Goal: Navigation & Orientation: Find specific page/section

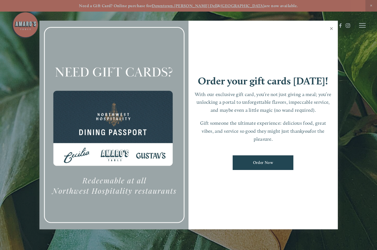
click at [331, 29] on link "Close" at bounding box center [331, 29] width 11 height 15
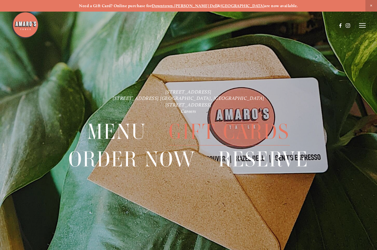
scroll to position [12, 0]
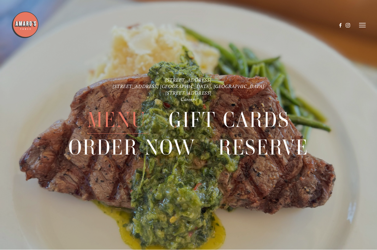
click at [361, 26] on icon at bounding box center [362, 25] width 7 height 5
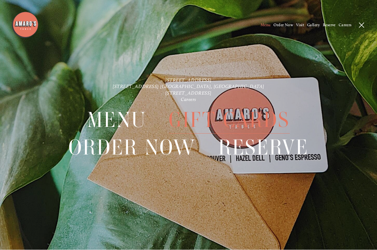
click at [261, 27] on span "Menu" at bounding box center [266, 25] width 10 height 5
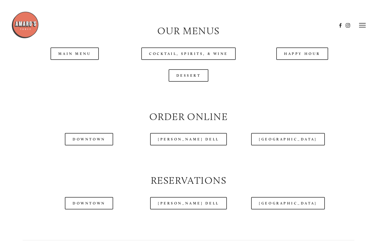
scroll to position [522, 0]
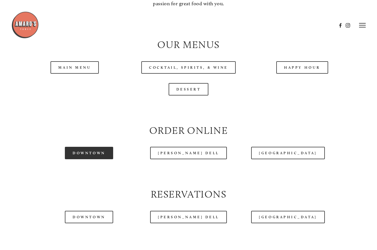
click at [91, 149] on link "Downtown" at bounding box center [89, 153] width 48 height 12
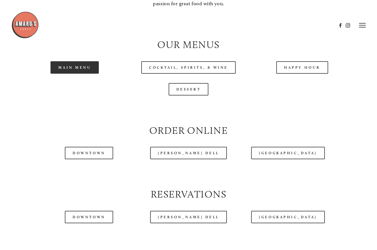
click at [75, 63] on link "Main Menu" at bounding box center [75, 68] width 48 height 12
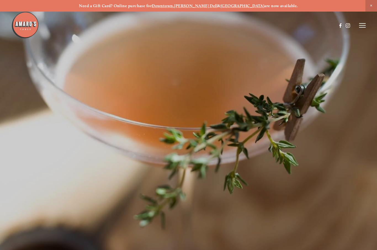
scroll to position [12, 0]
